Goal: Find specific page/section: Find specific page/section

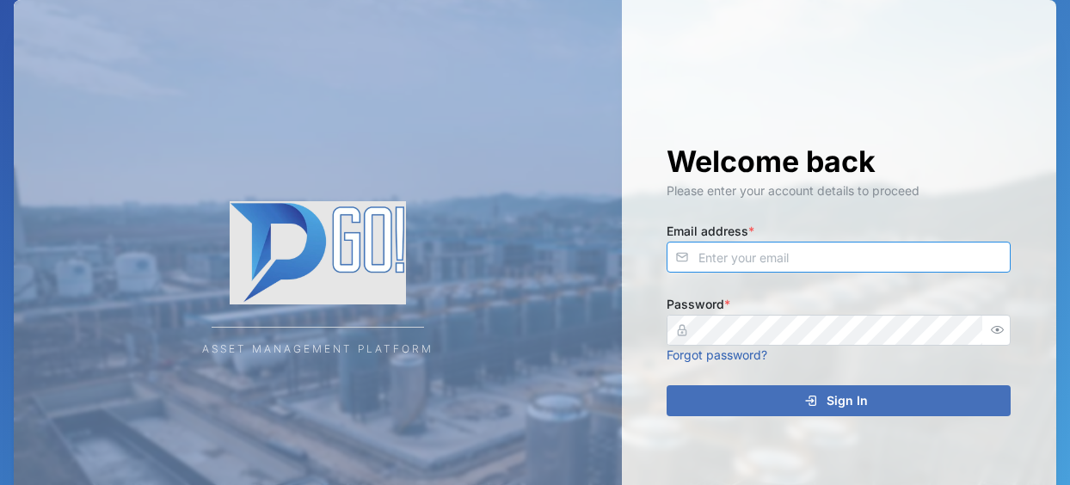
click at [757, 256] on input "Email address *" at bounding box center [839, 257] width 344 height 31
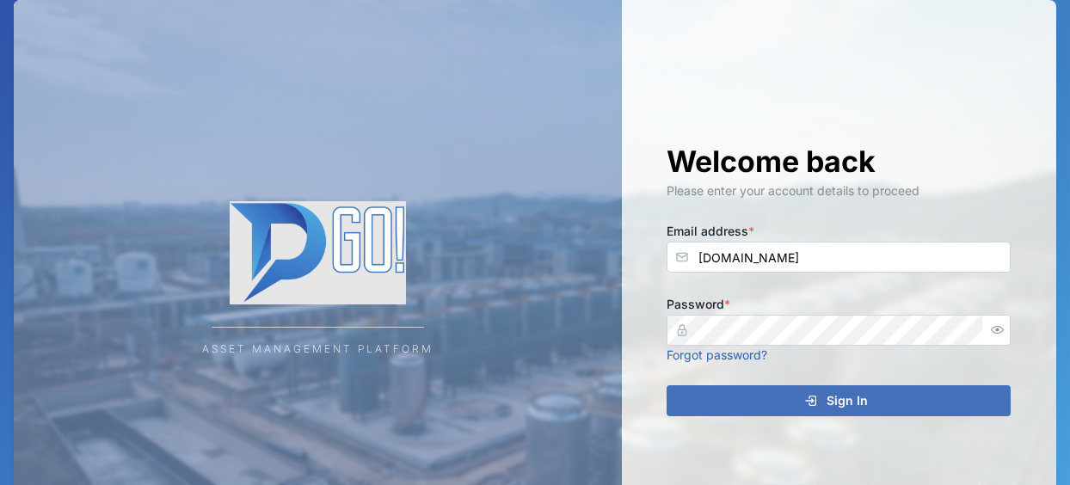
click at [739, 404] on div "Sign In" at bounding box center [836, 400] width 317 height 29
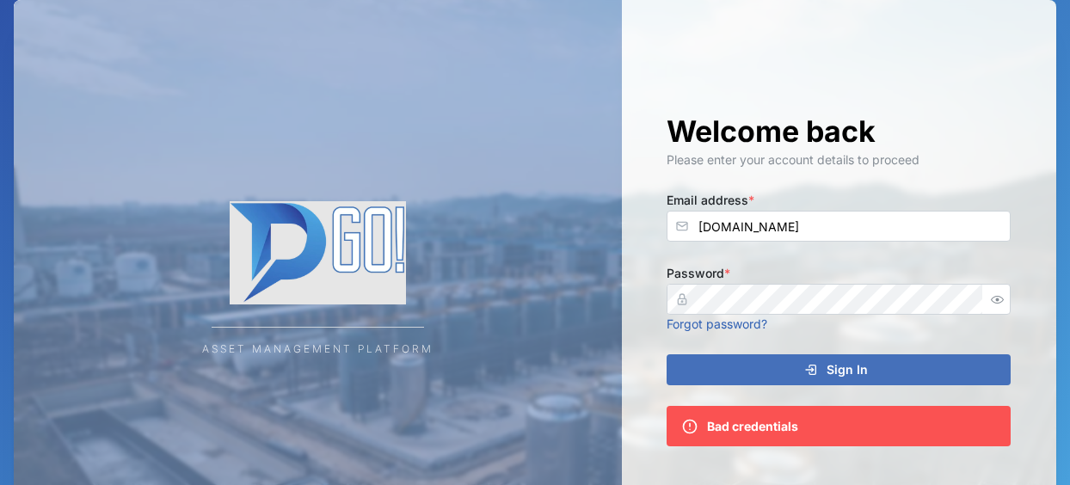
click at [997, 304] on icon "button" at bounding box center [997, 299] width 13 height 13
click at [833, 376] on span "Sign In" at bounding box center [847, 369] width 41 height 29
click at [863, 362] on span "Sign In" at bounding box center [847, 369] width 41 height 29
click at [773, 232] on input "[DOMAIN_NAME]" at bounding box center [839, 226] width 344 height 31
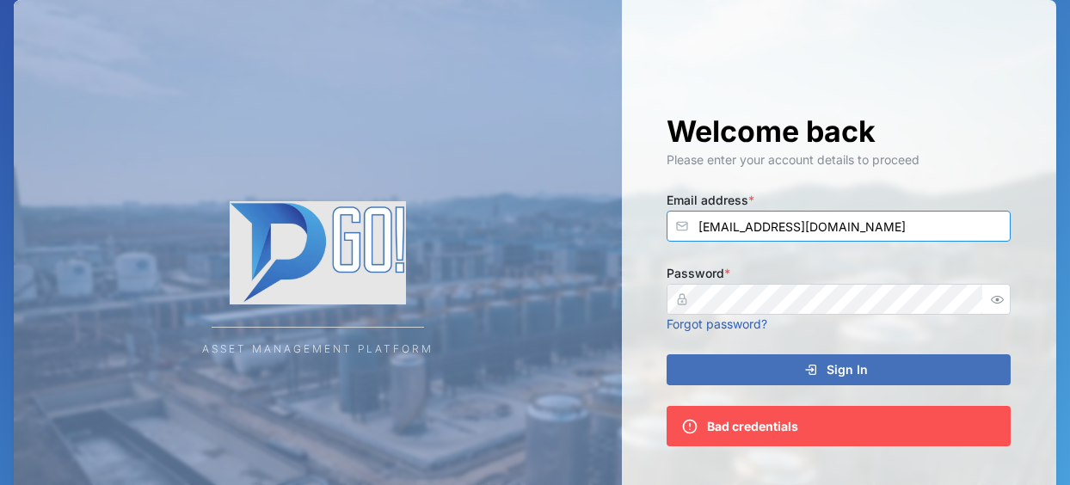
type input "[EMAIL_ADDRESS][DOMAIN_NAME]"
click at [806, 369] on icon "submit" at bounding box center [811, 370] width 14 height 14
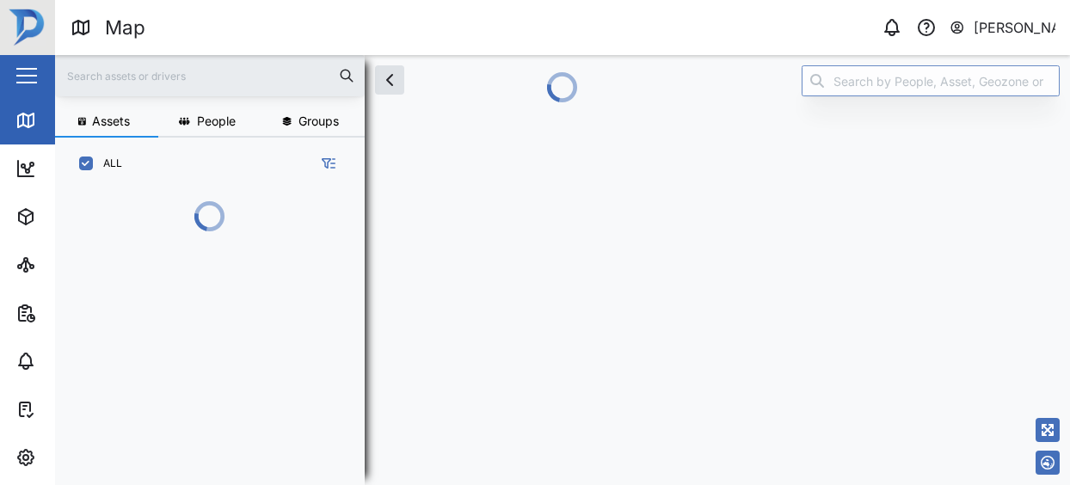
scroll to position [213, 282]
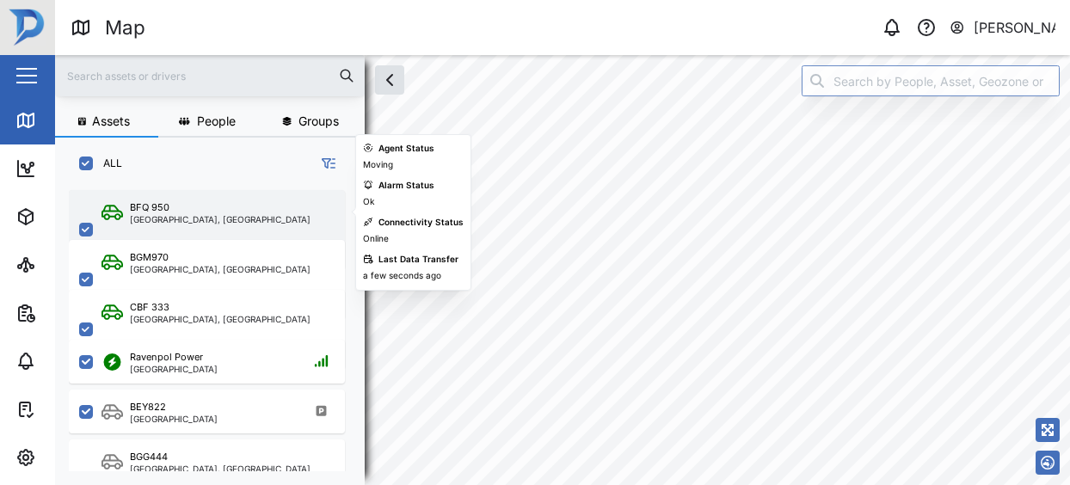
click at [211, 216] on div "[GEOGRAPHIC_DATA], [GEOGRAPHIC_DATA]" at bounding box center [220, 219] width 181 height 9
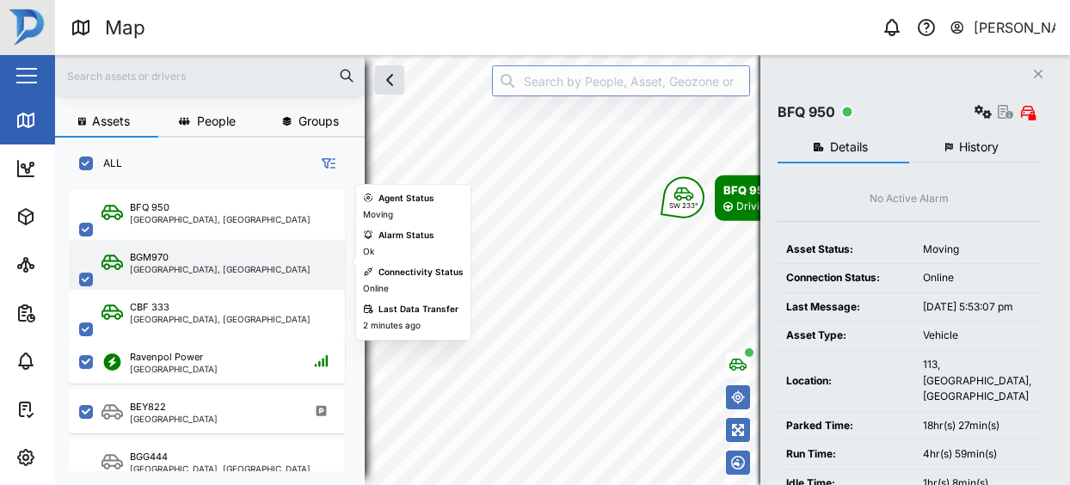
click at [190, 260] on div "BGM970" at bounding box center [220, 257] width 181 height 15
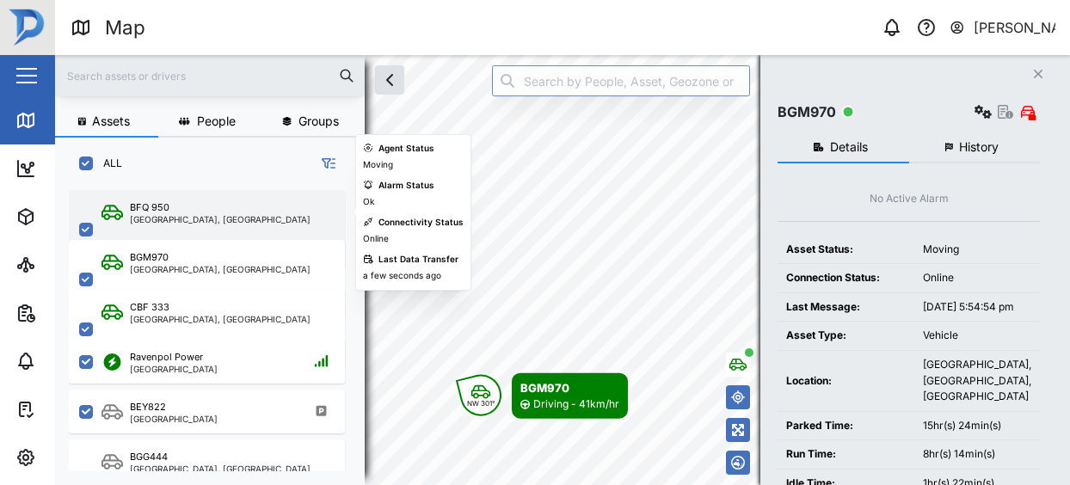
click at [243, 215] on div "[GEOGRAPHIC_DATA], [GEOGRAPHIC_DATA]" at bounding box center [220, 219] width 181 height 9
click at [248, 207] on div "BFQ 950" at bounding box center [220, 207] width 181 height 15
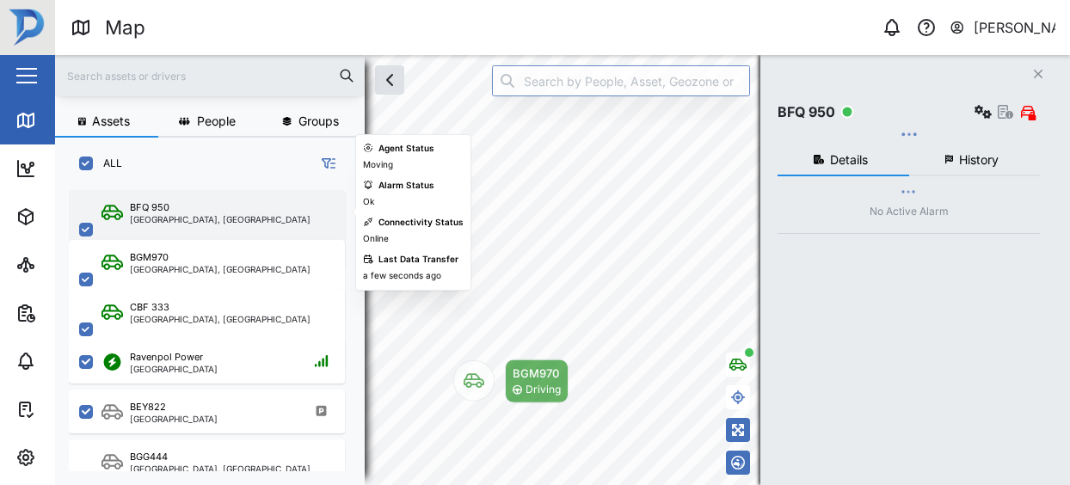
click at [243, 229] on div "BFQ 950 [GEOGRAPHIC_DATA], [GEOGRAPHIC_DATA]" at bounding box center [207, 229] width 276 height 79
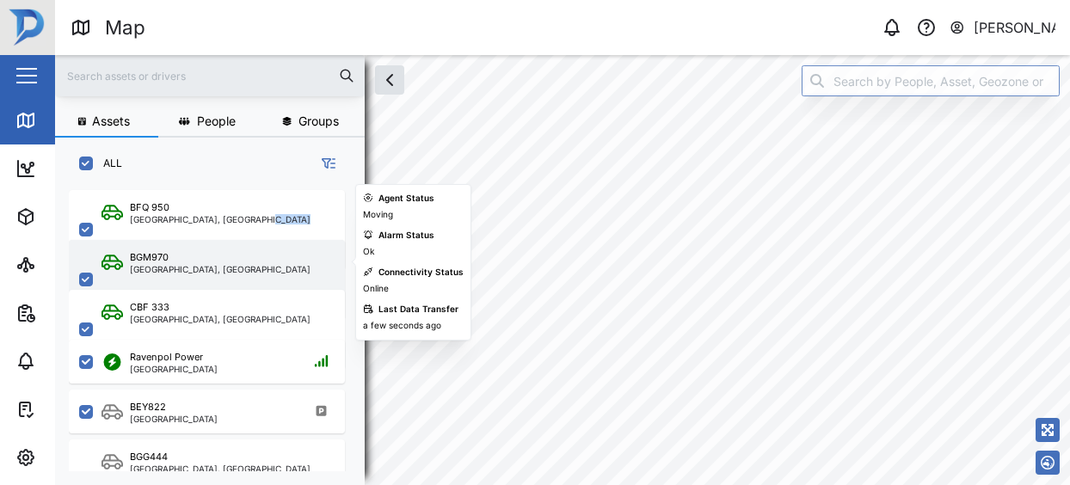
click at [268, 246] on div "BGM970 [GEOGRAPHIC_DATA], [GEOGRAPHIC_DATA]" at bounding box center [207, 279] width 276 height 79
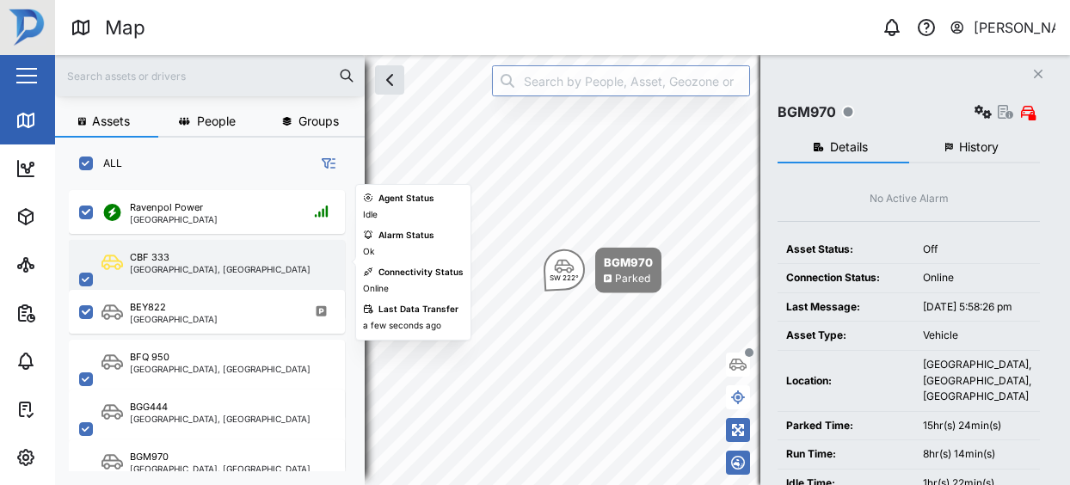
click at [277, 271] on div "CBF 333 [GEOGRAPHIC_DATA], [GEOGRAPHIC_DATA]" at bounding box center [218, 279] width 233 height 59
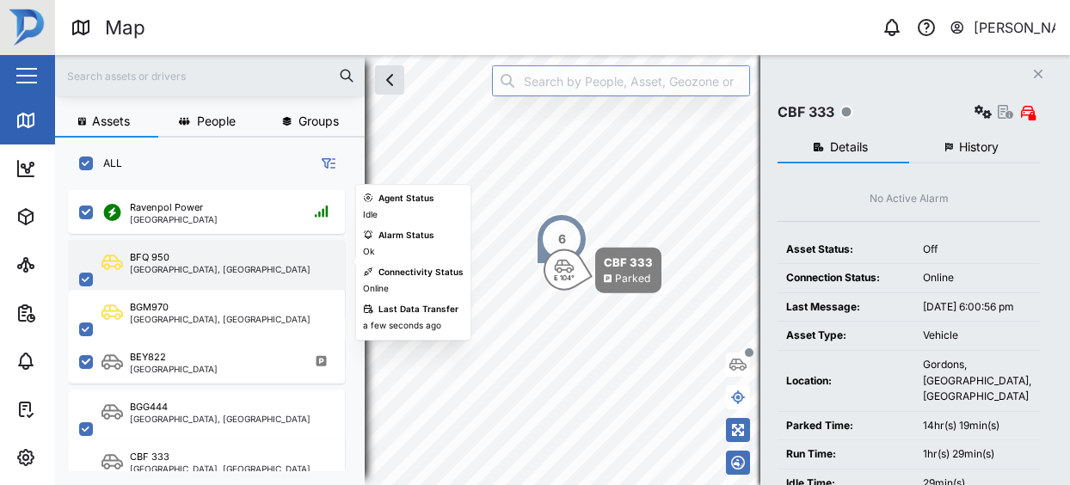
click at [243, 261] on div "BFQ 950" at bounding box center [220, 257] width 181 height 15
